Goal: Task Accomplishment & Management: Manage account settings

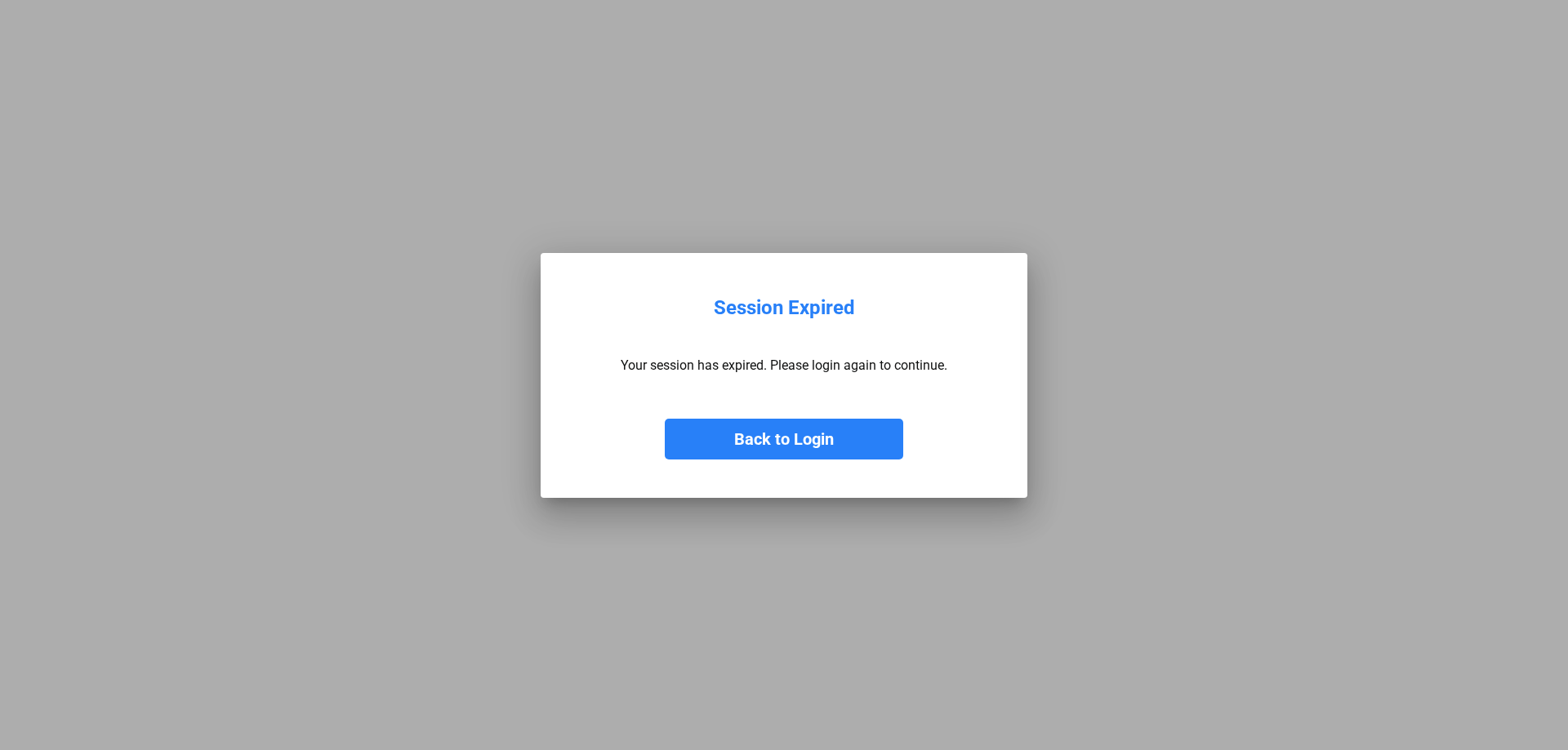
click at [812, 445] on button "Back to Login" at bounding box center [784, 438] width 239 height 41
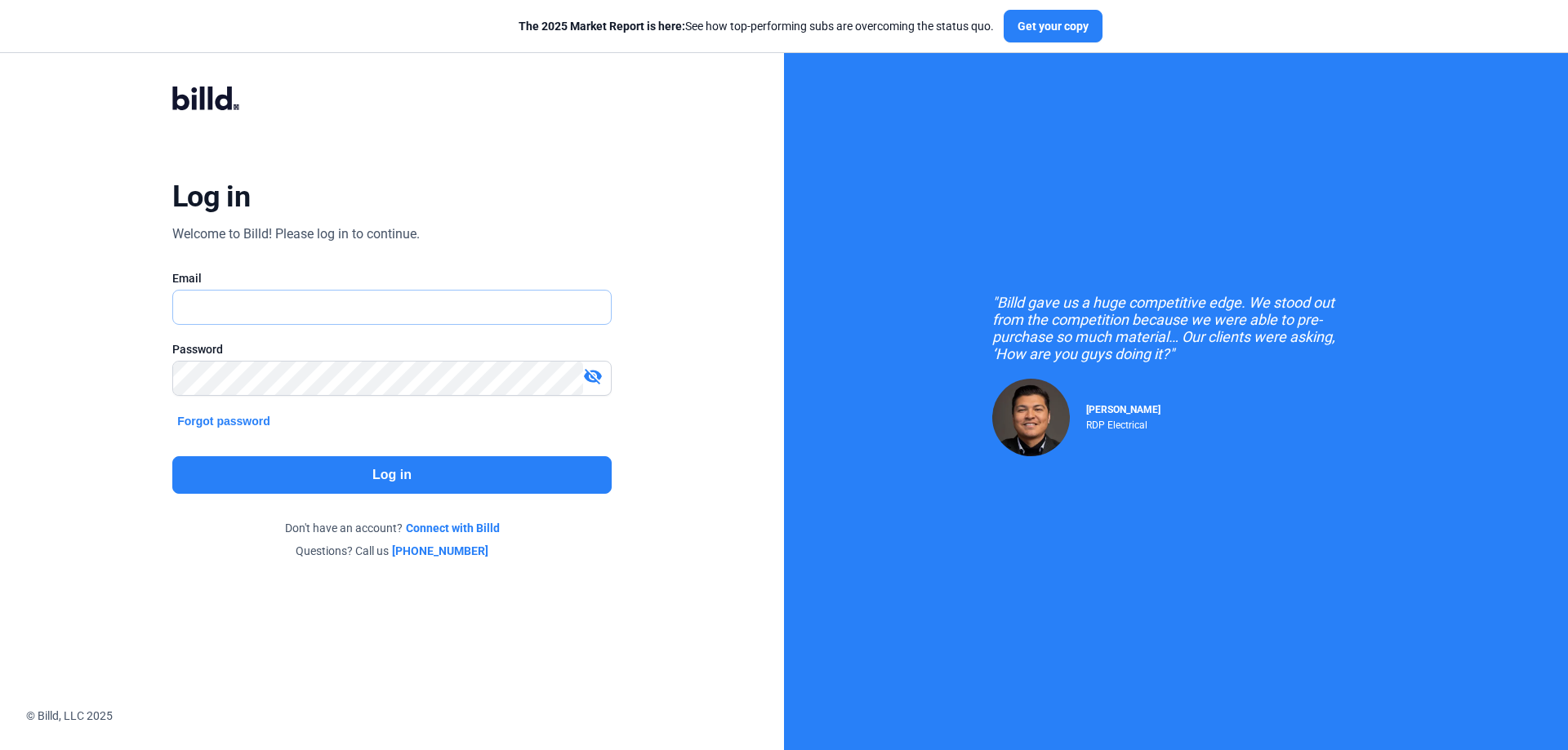
type input "[EMAIL_ADDRESS][DOMAIN_NAME]"
click at [436, 480] on button "Log in" at bounding box center [392, 475] width 439 height 38
